Goal: Task Accomplishment & Management: Use online tool/utility

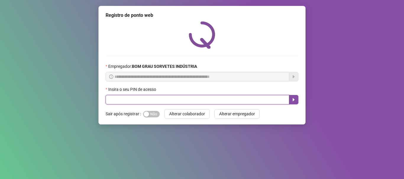
click at [151, 103] on input "text" at bounding box center [198, 99] width 184 height 9
type input "*****"
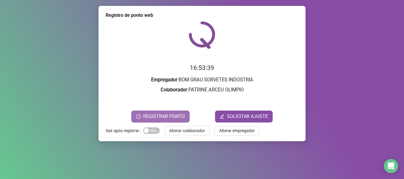
click at [148, 116] on span "REGISTRAR PONTO" at bounding box center [164, 116] width 42 height 7
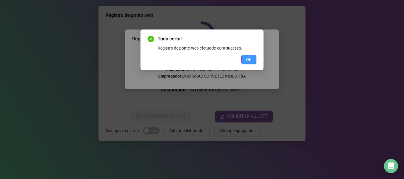
click at [244, 60] on button "OK" at bounding box center [248, 59] width 15 height 9
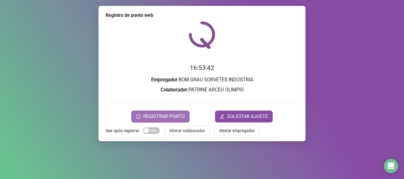
click at [176, 119] on span "REGISTRAR PONTO" at bounding box center [164, 116] width 42 height 7
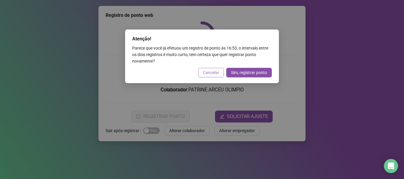
click at [208, 74] on span "Cancelar" at bounding box center [211, 72] width 16 height 7
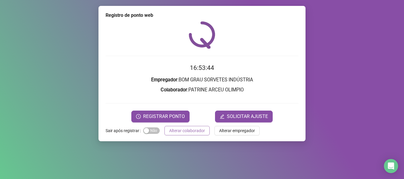
click at [192, 132] on span "Alterar colaborador" at bounding box center [187, 131] width 36 height 7
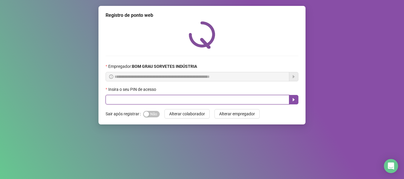
click at [176, 103] on input "text" at bounding box center [198, 99] width 184 height 9
type input "*****"
click at [293, 98] on icon "caret-right" at bounding box center [293, 100] width 5 height 5
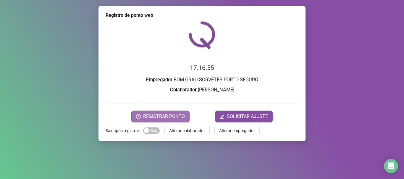
click at [174, 112] on button "REGISTRAR PONTO" at bounding box center [160, 117] width 58 height 12
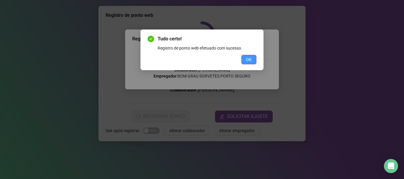
click at [248, 62] on span "OK" at bounding box center [249, 59] width 6 height 7
